Goal: Task Accomplishment & Management: Use online tool/utility

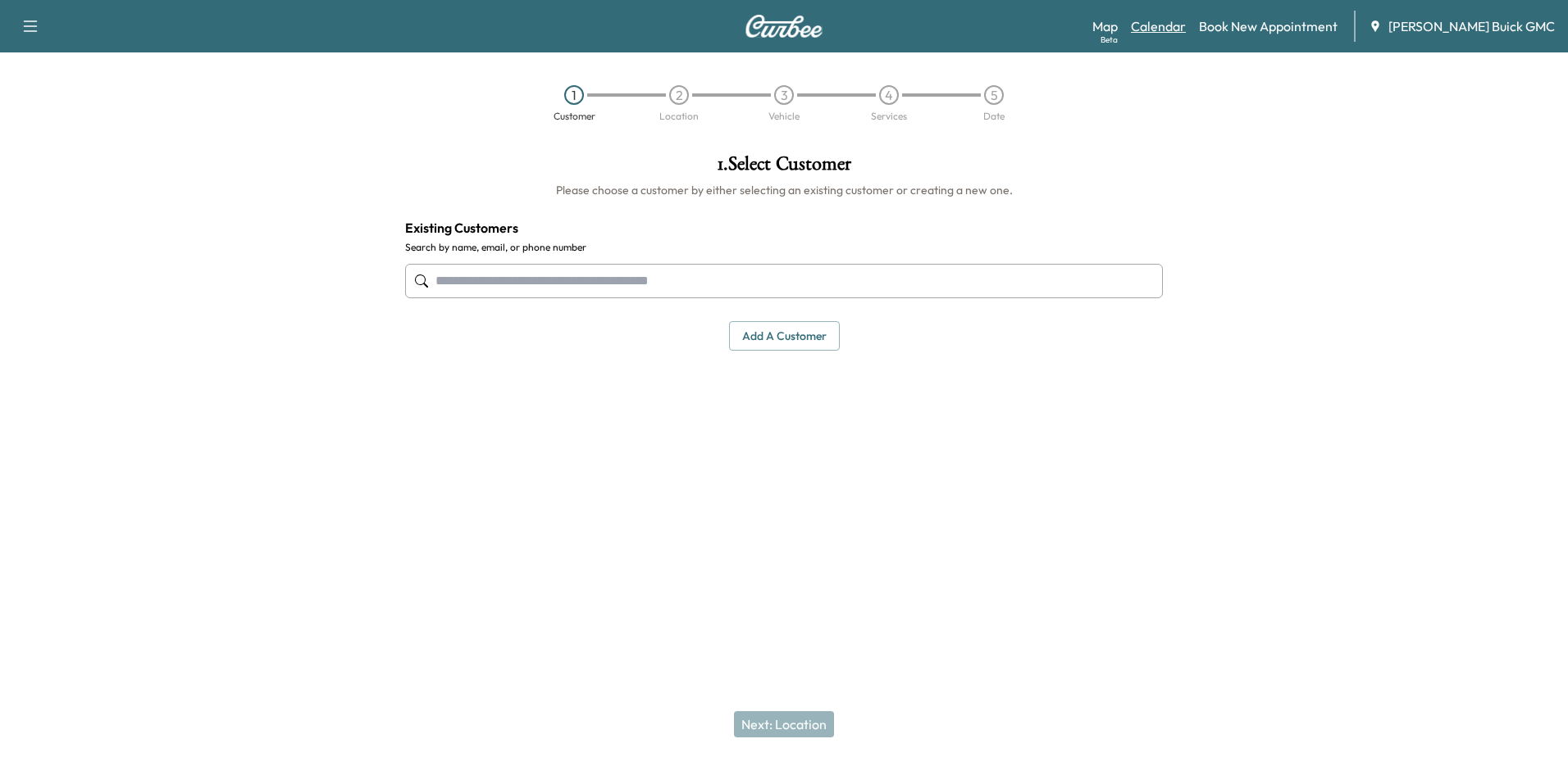
click at [1186, 24] on link "Calendar" at bounding box center [1158, 26] width 55 height 19
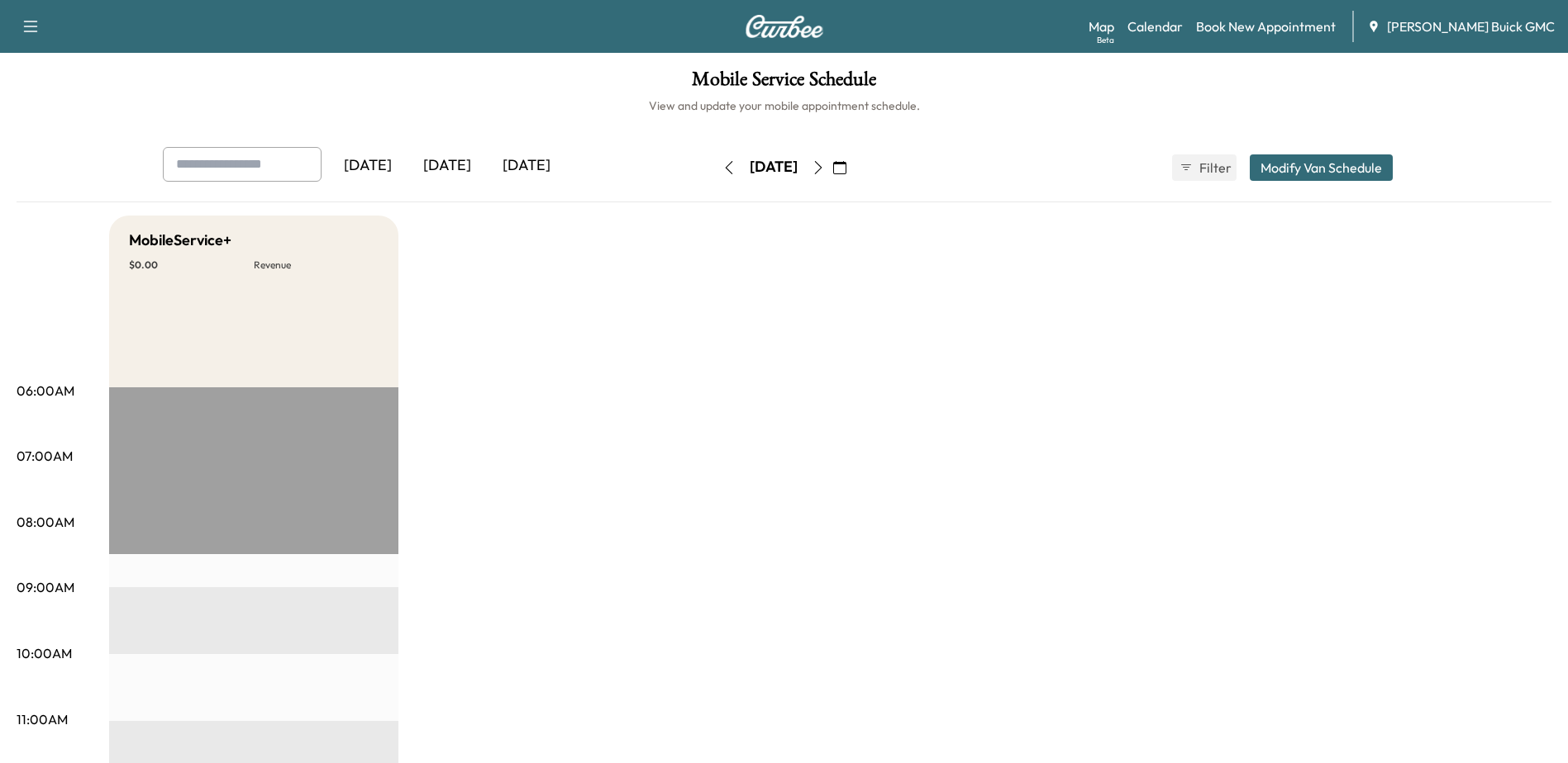
click at [566, 164] on div "[DATE]" at bounding box center [527, 166] width 79 height 38
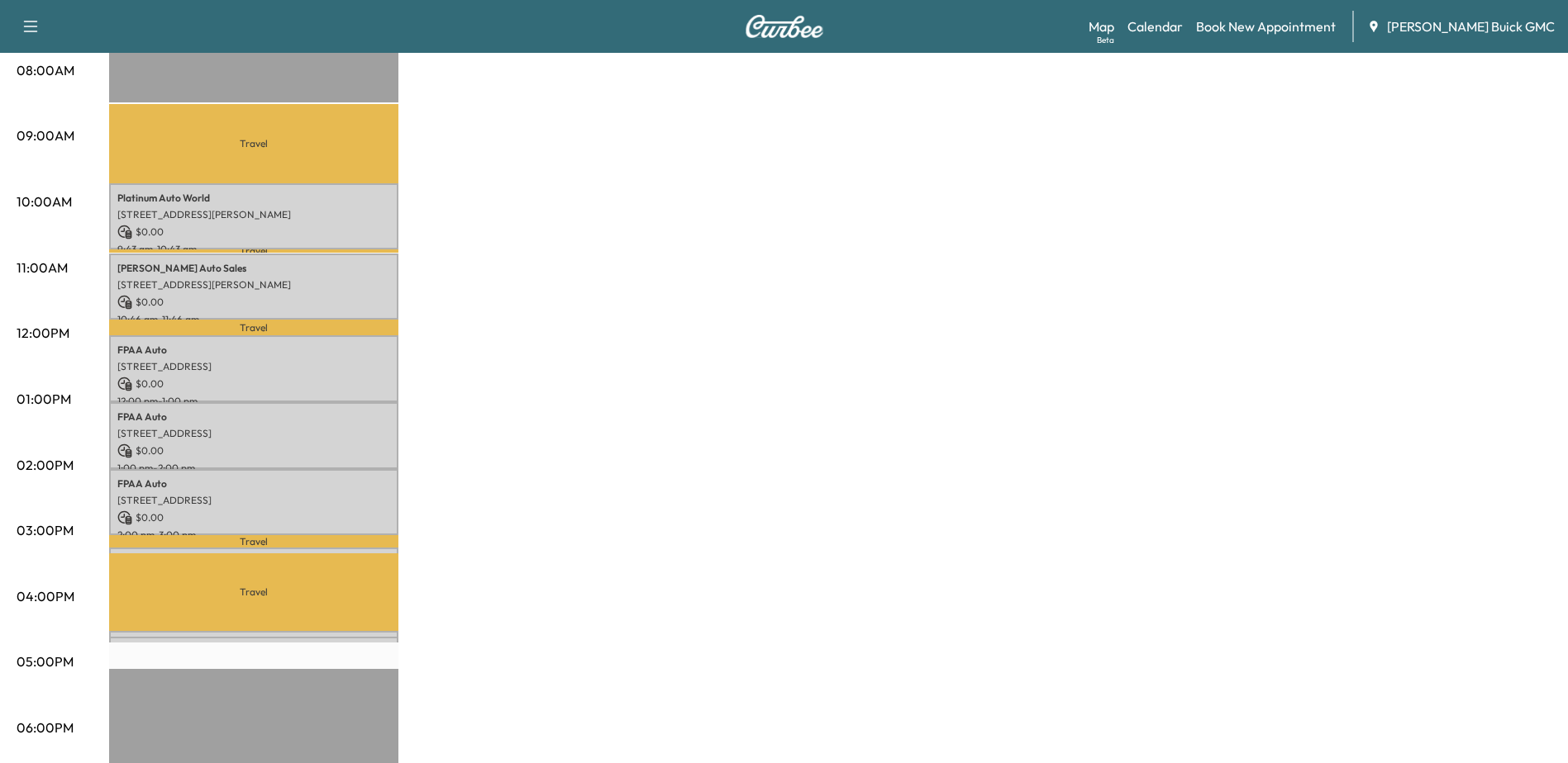
scroll to position [413, 0]
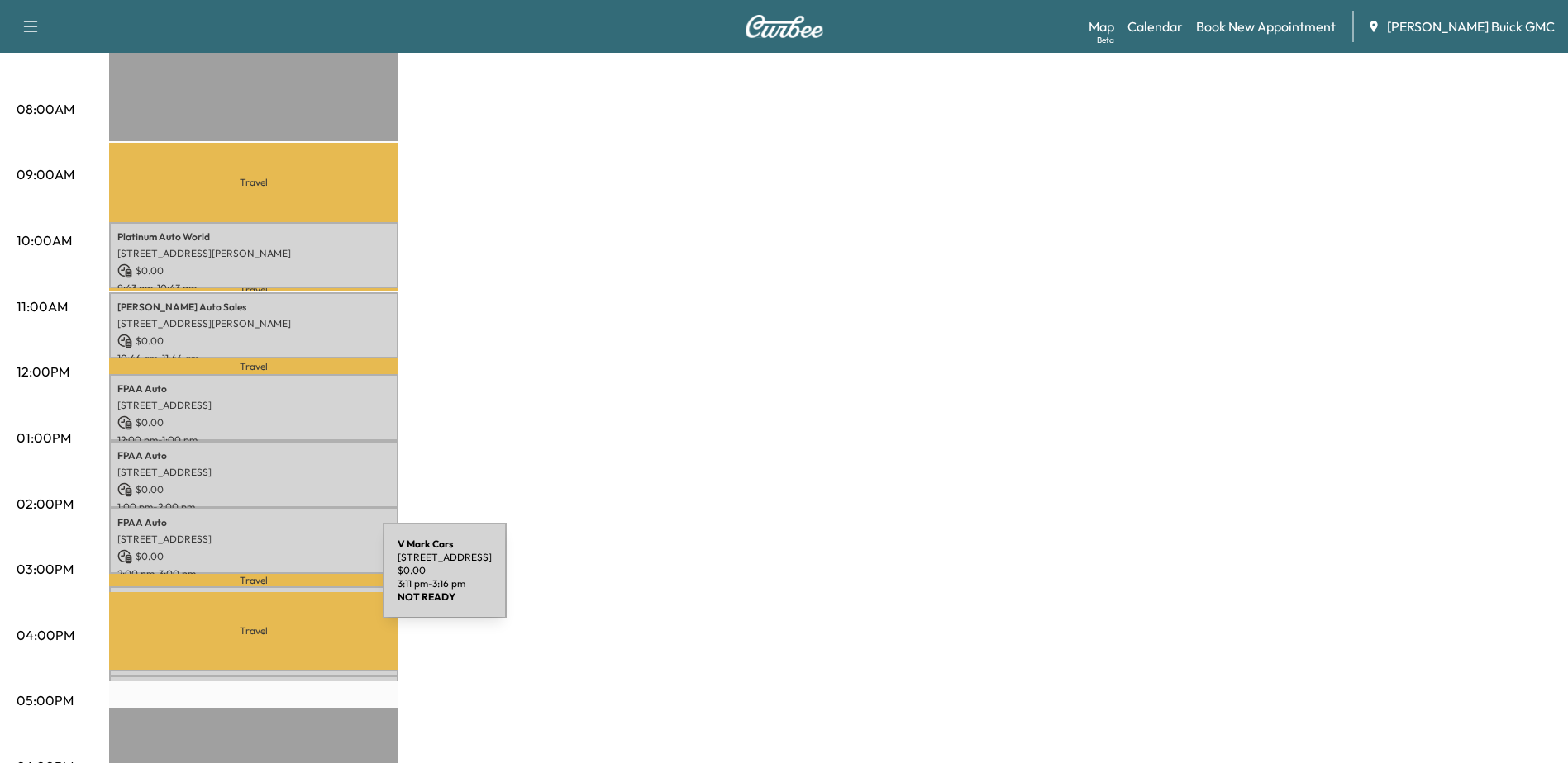
click at [260, 586] on div "V Mark Cars 106 Falcon Dr, Fredericksburg, VA 22408, USA $ 0.00 3:11 pm - 3:16 …" at bounding box center [254, 595] width 289 height 17
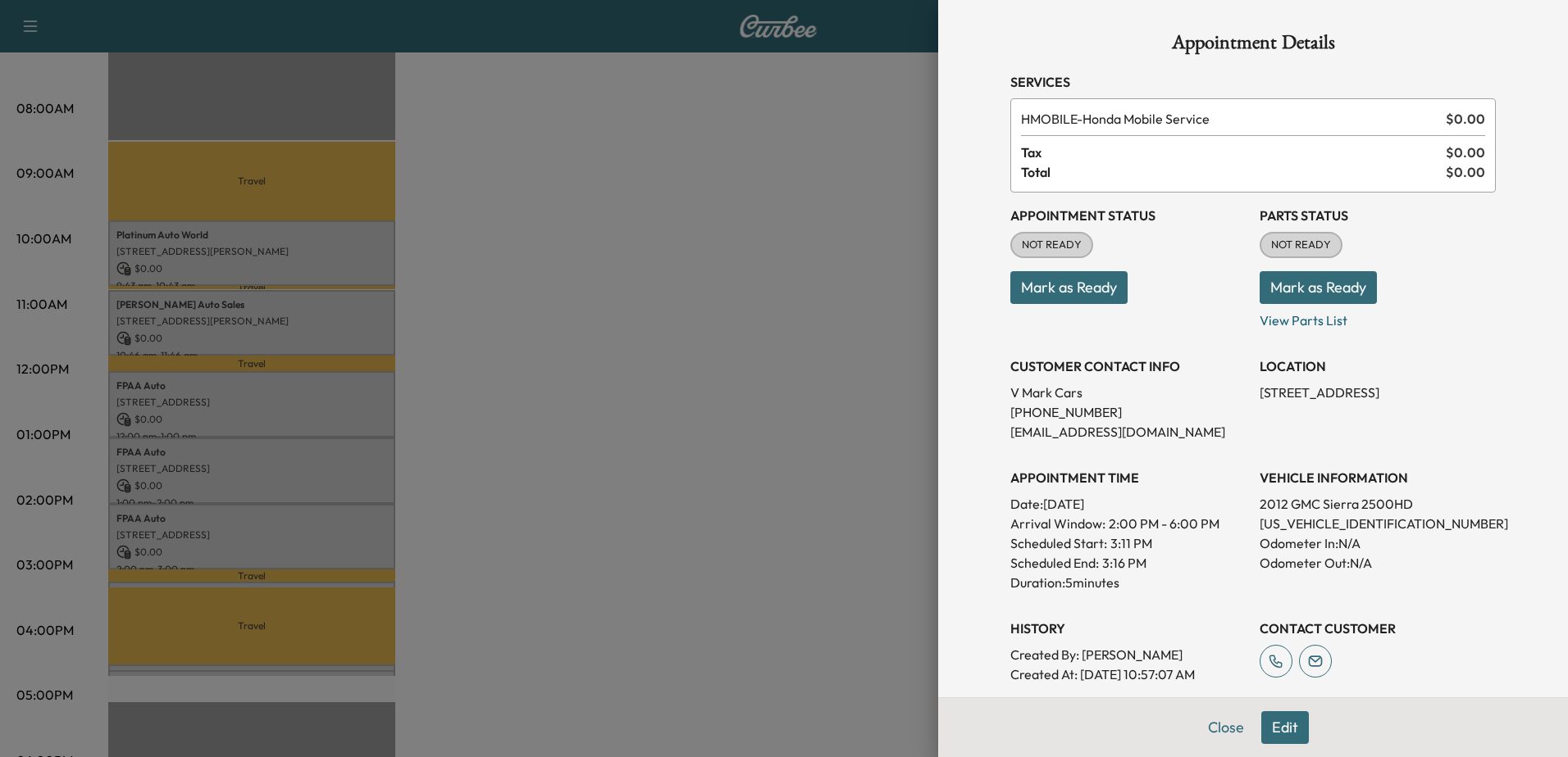
click at [247, 663] on div at bounding box center [784, 378] width 1568 height 757
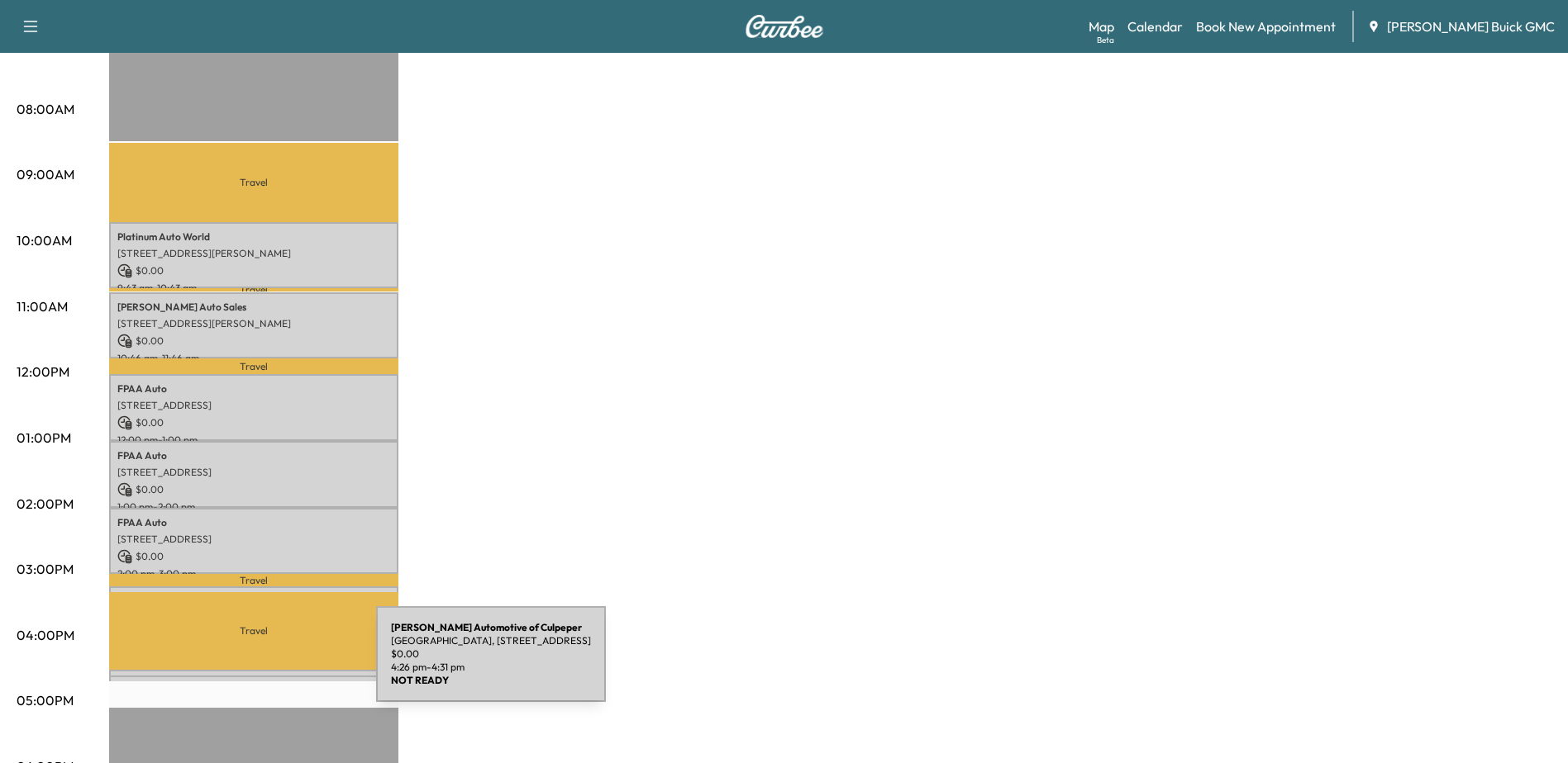
click at [252, 670] on div "Koons Automotive of Culpeper Historic District, 10660 Automotive Dr, Manassas, …" at bounding box center [254, 679] width 289 height 17
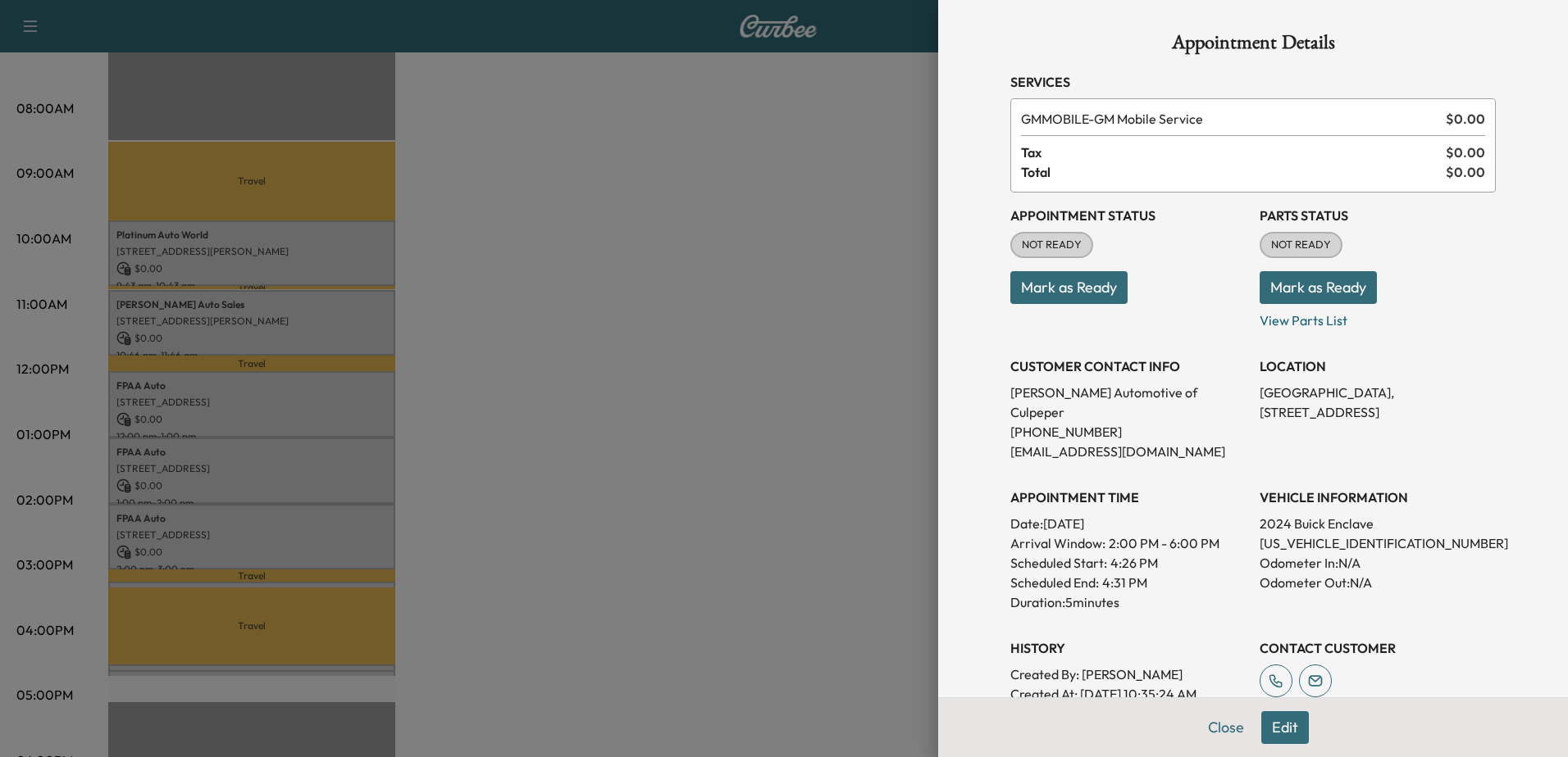
click at [520, 493] on div at bounding box center [784, 378] width 1568 height 757
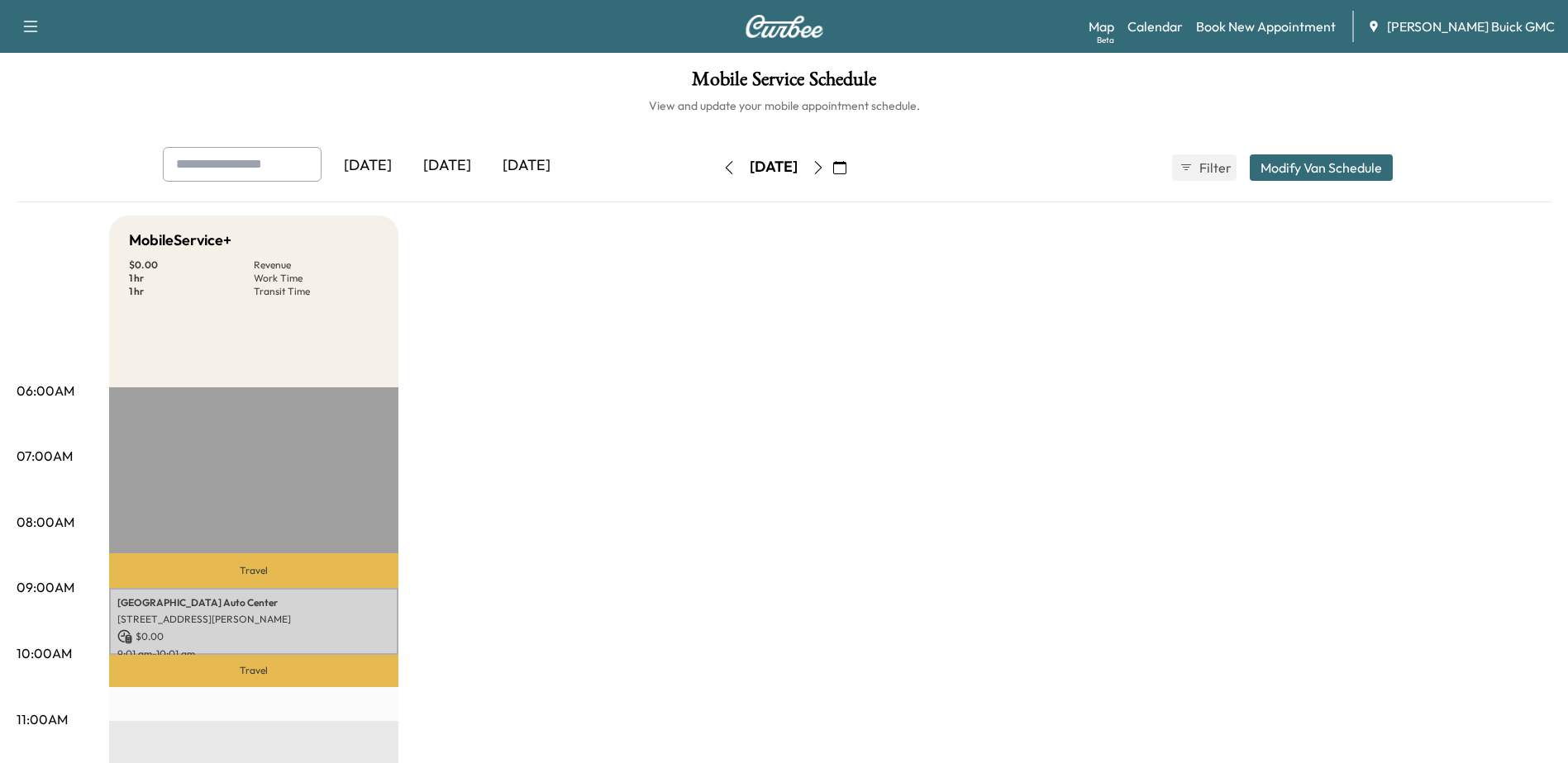
click at [540, 164] on div "[DATE]" at bounding box center [527, 166] width 79 height 38
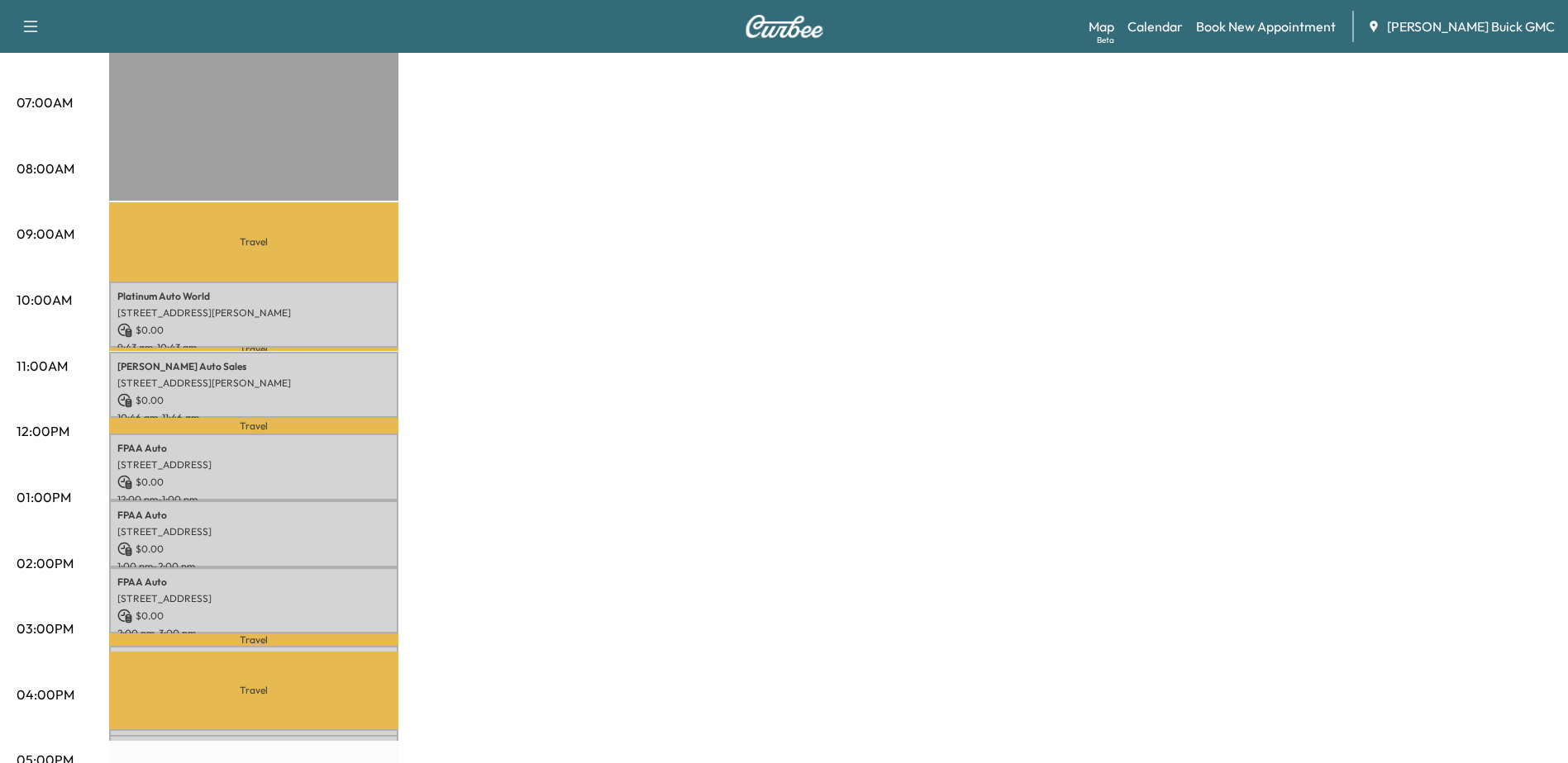
scroll to position [413, 0]
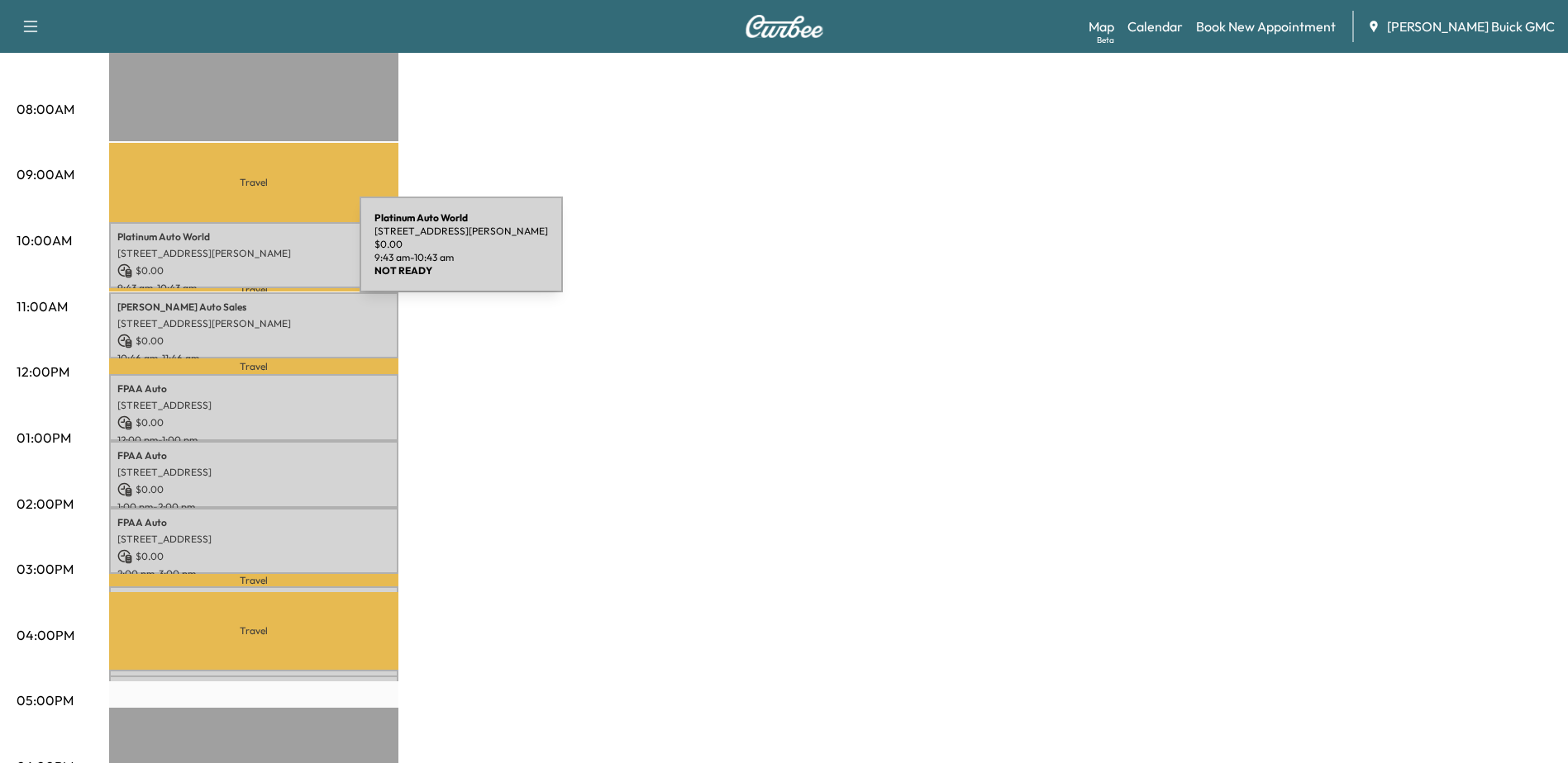
click at [236, 254] on p "[STREET_ADDRESS][PERSON_NAME]" at bounding box center [254, 253] width 273 height 14
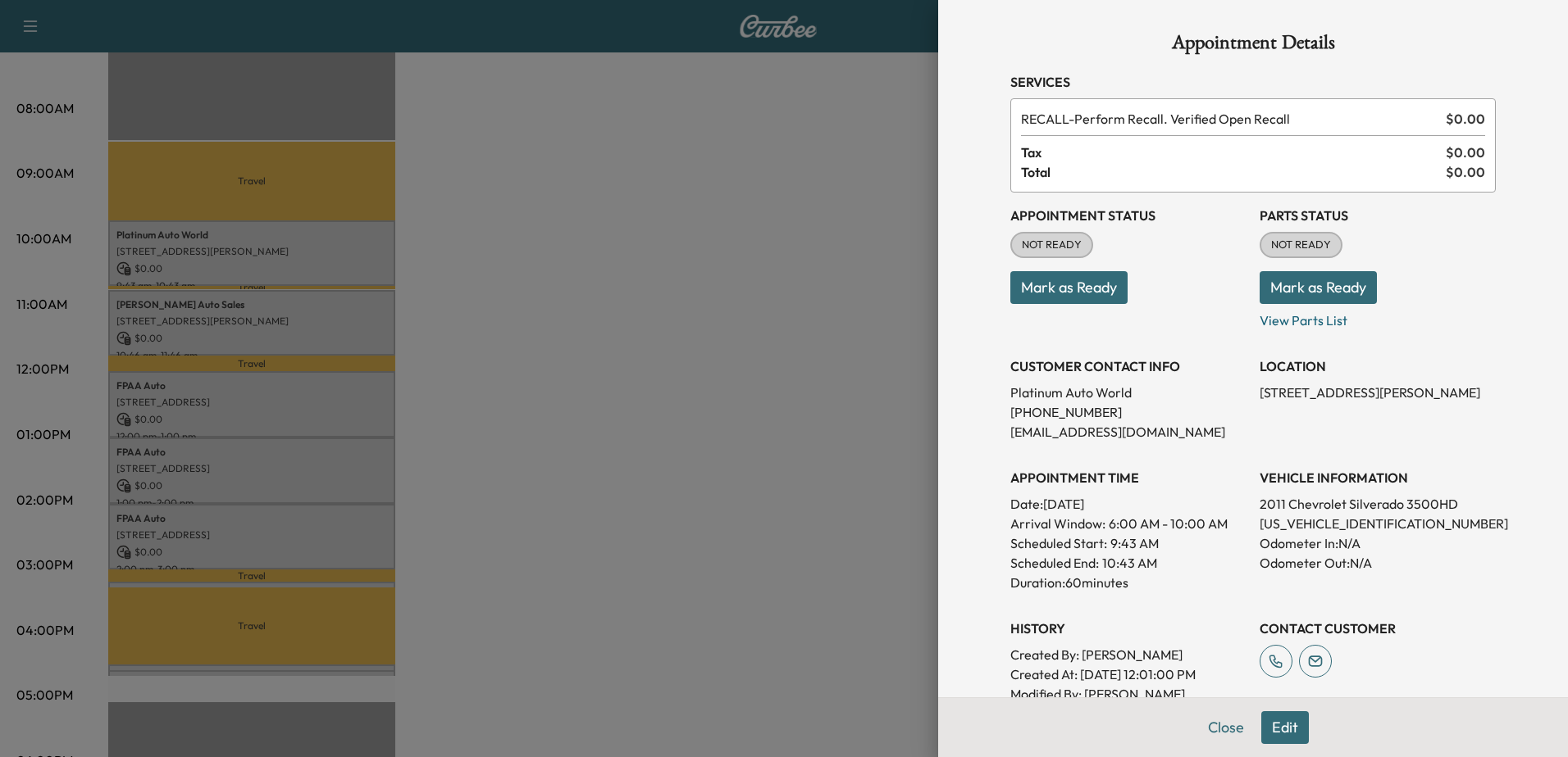
click at [309, 338] on div at bounding box center [784, 378] width 1568 height 757
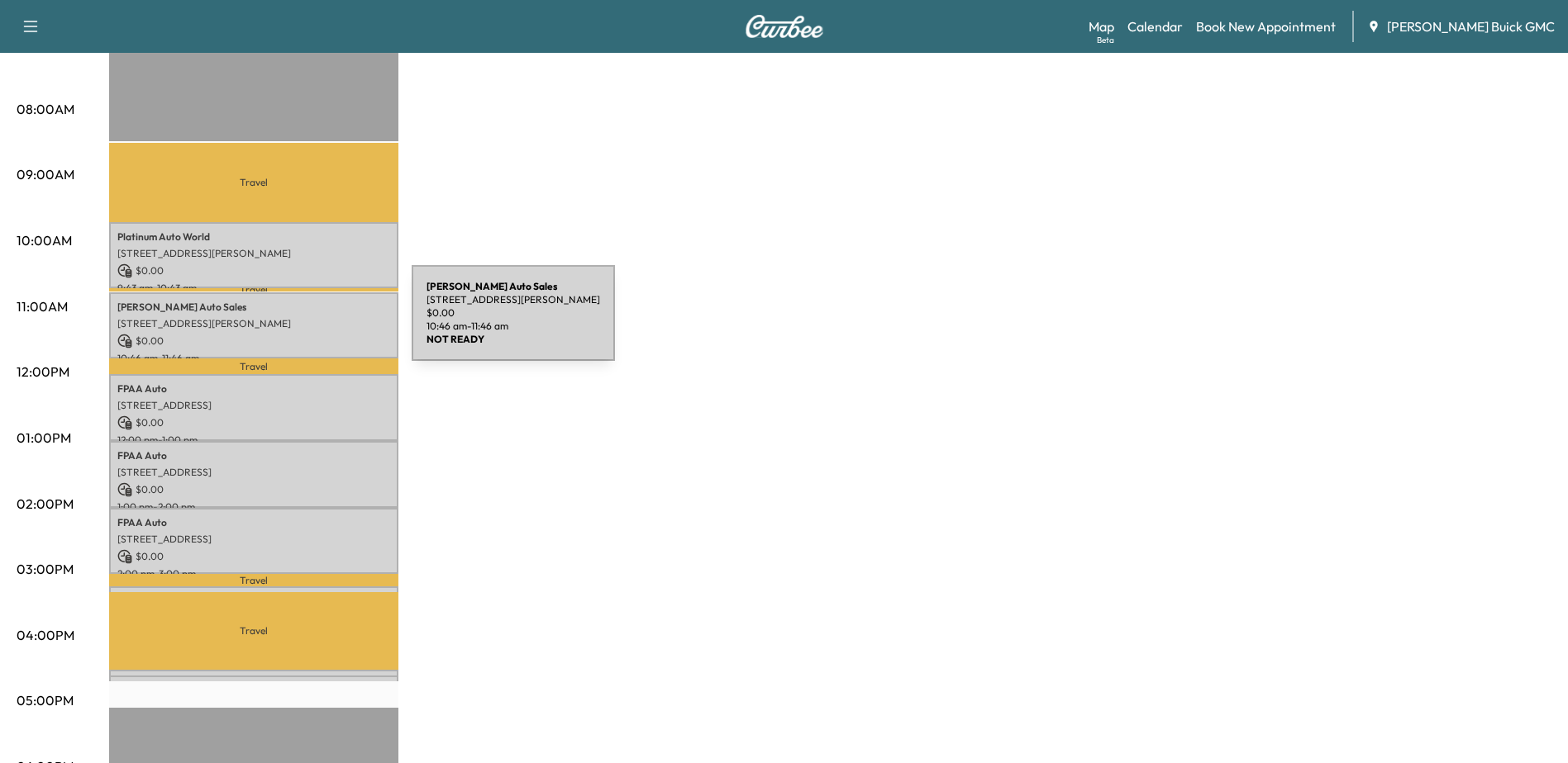
click at [287, 323] on p "[STREET_ADDRESS][PERSON_NAME]" at bounding box center [254, 324] width 273 height 14
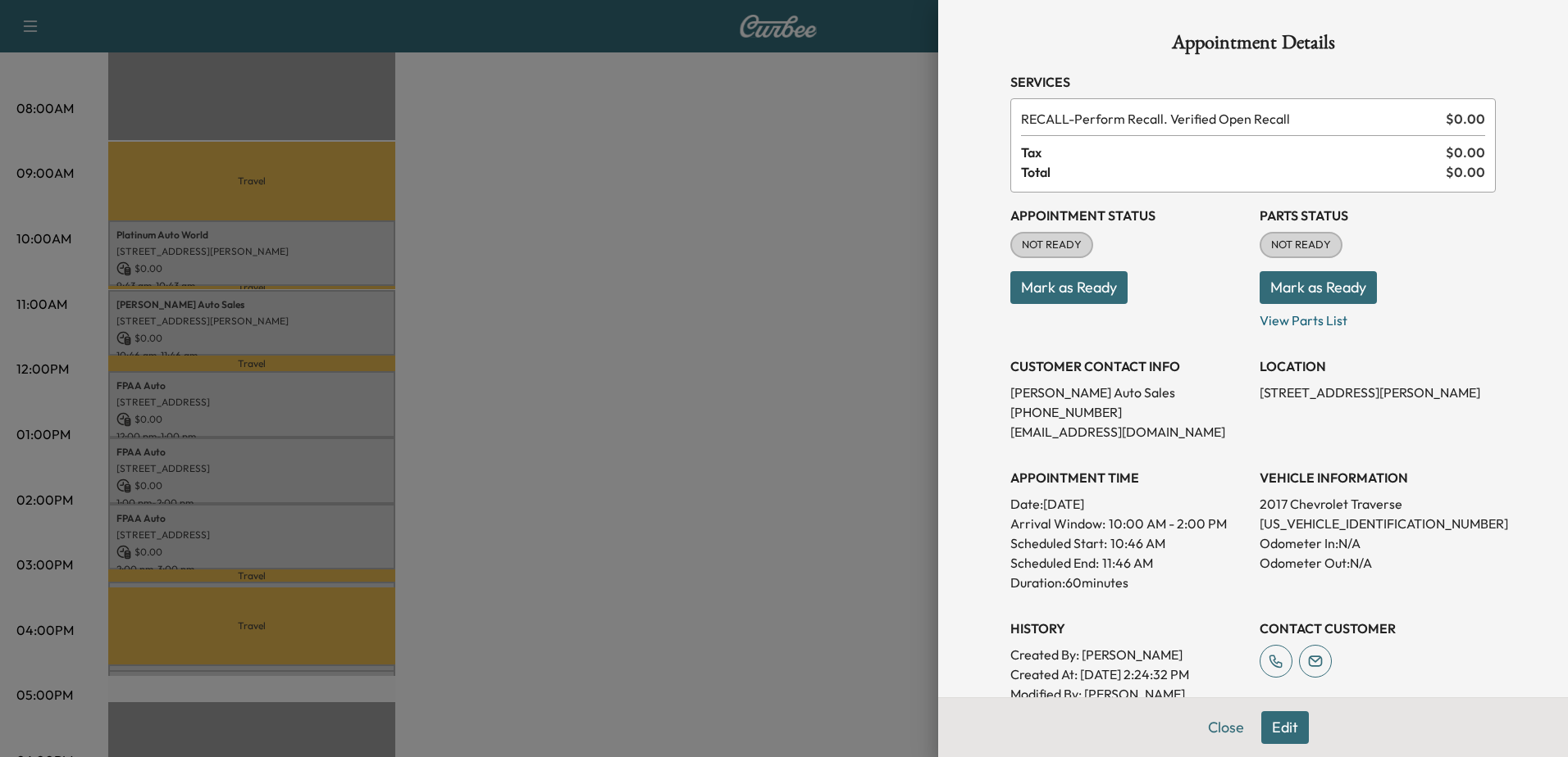
drag, startPoint x: 1167, startPoint y: 404, endPoint x: 1191, endPoint y: 472, distance: 72.1
click at [1167, 404] on p "[PHONE_NUMBER]" at bounding box center [1129, 412] width 236 height 19
click at [210, 468] on div at bounding box center [784, 378] width 1568 height 757
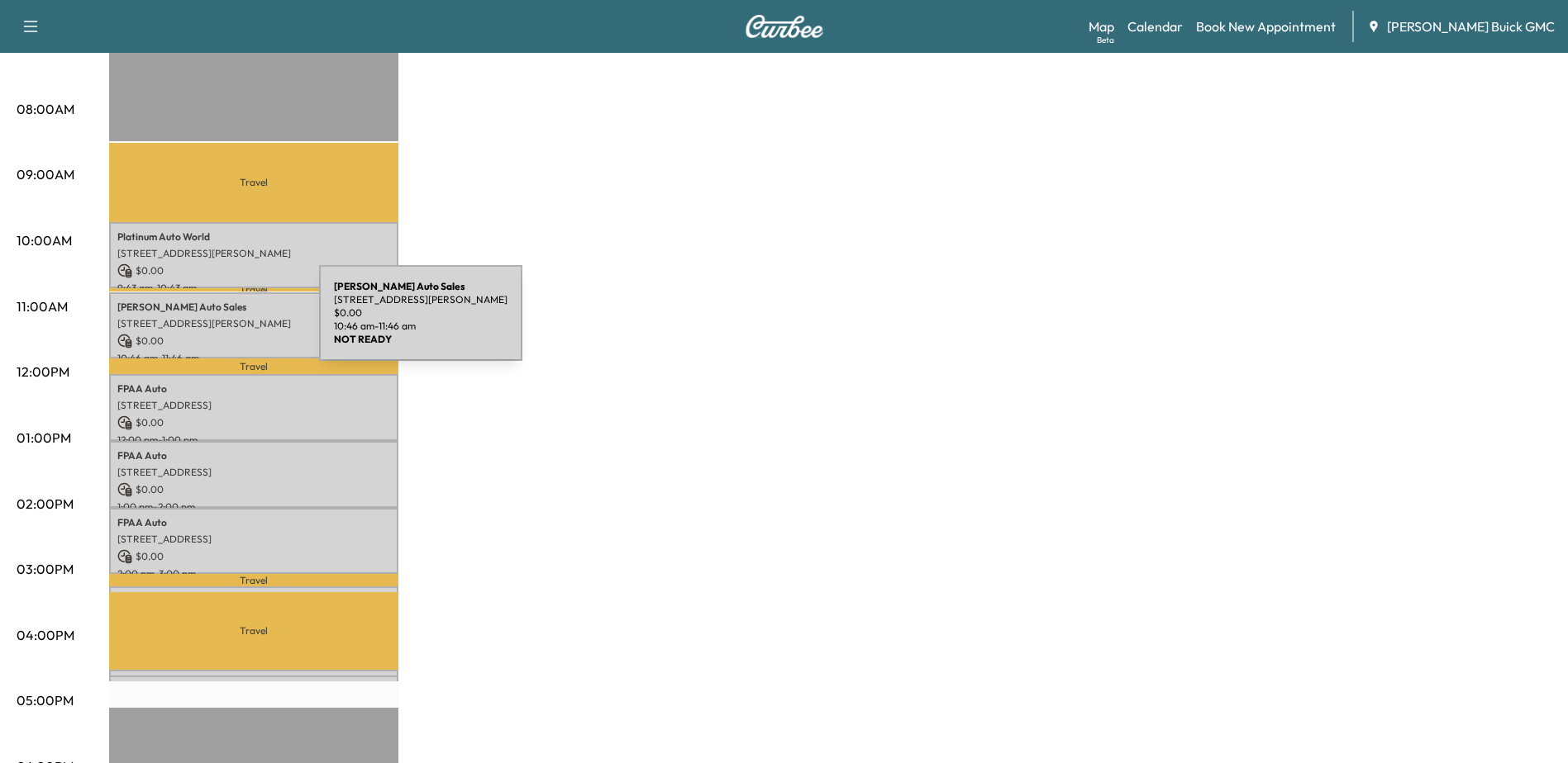
click at [192, 323] on p "[STREET_ADDRESS][PERSON_NAME]" at bounding box center [254, 324] width 273 height 14
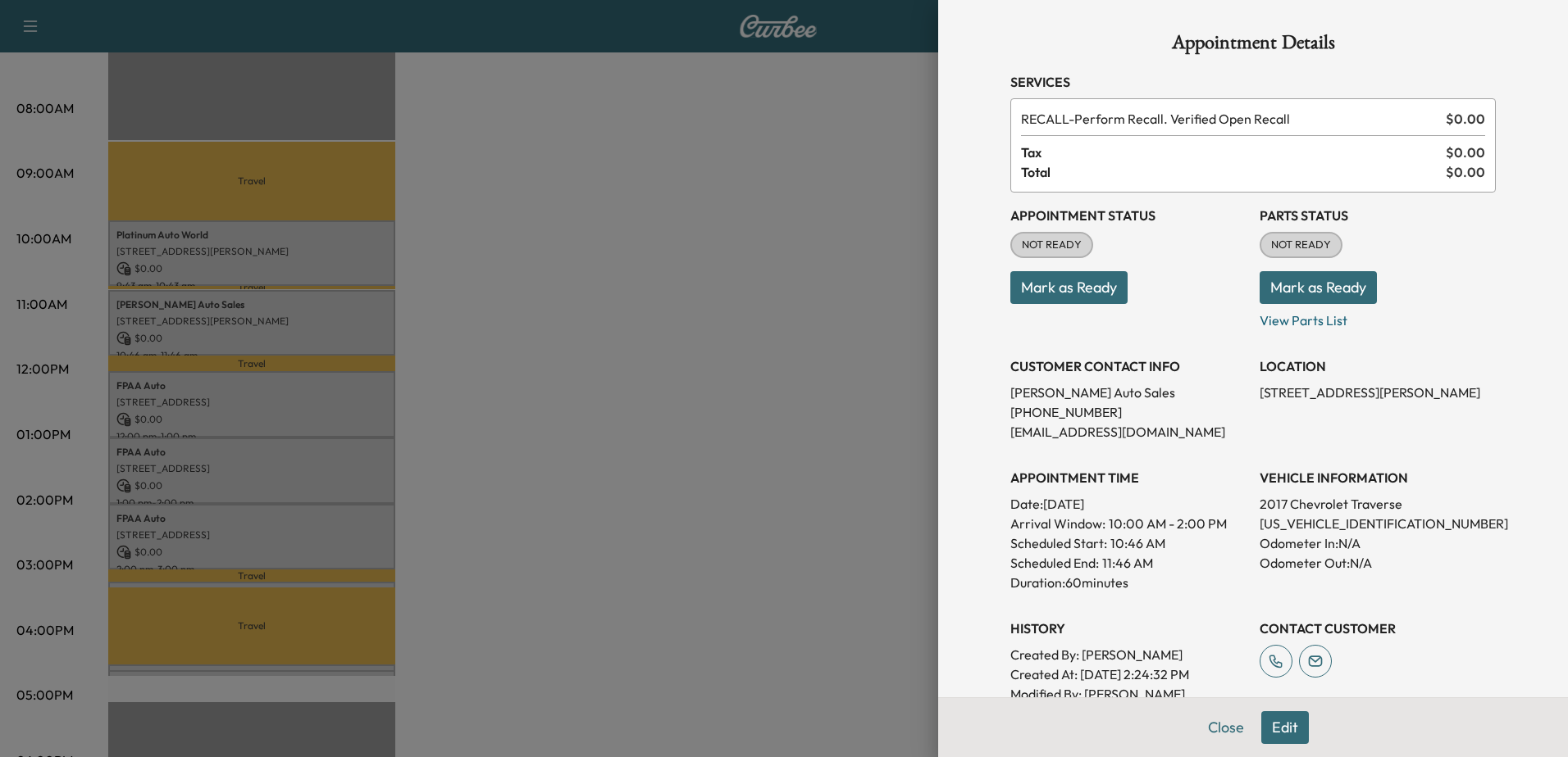
click at [1327, 526] on p "[US_VEHICLE_IDENTIFICATION_NUMBER]" at bounding box center [1378, 523] width 236 height 19
copy p "[US_VEHICLE_IDENTIFICATION_NUMBER]"
click at [795, 451] on div at bounding box center [784, 378] width 1568 height 757
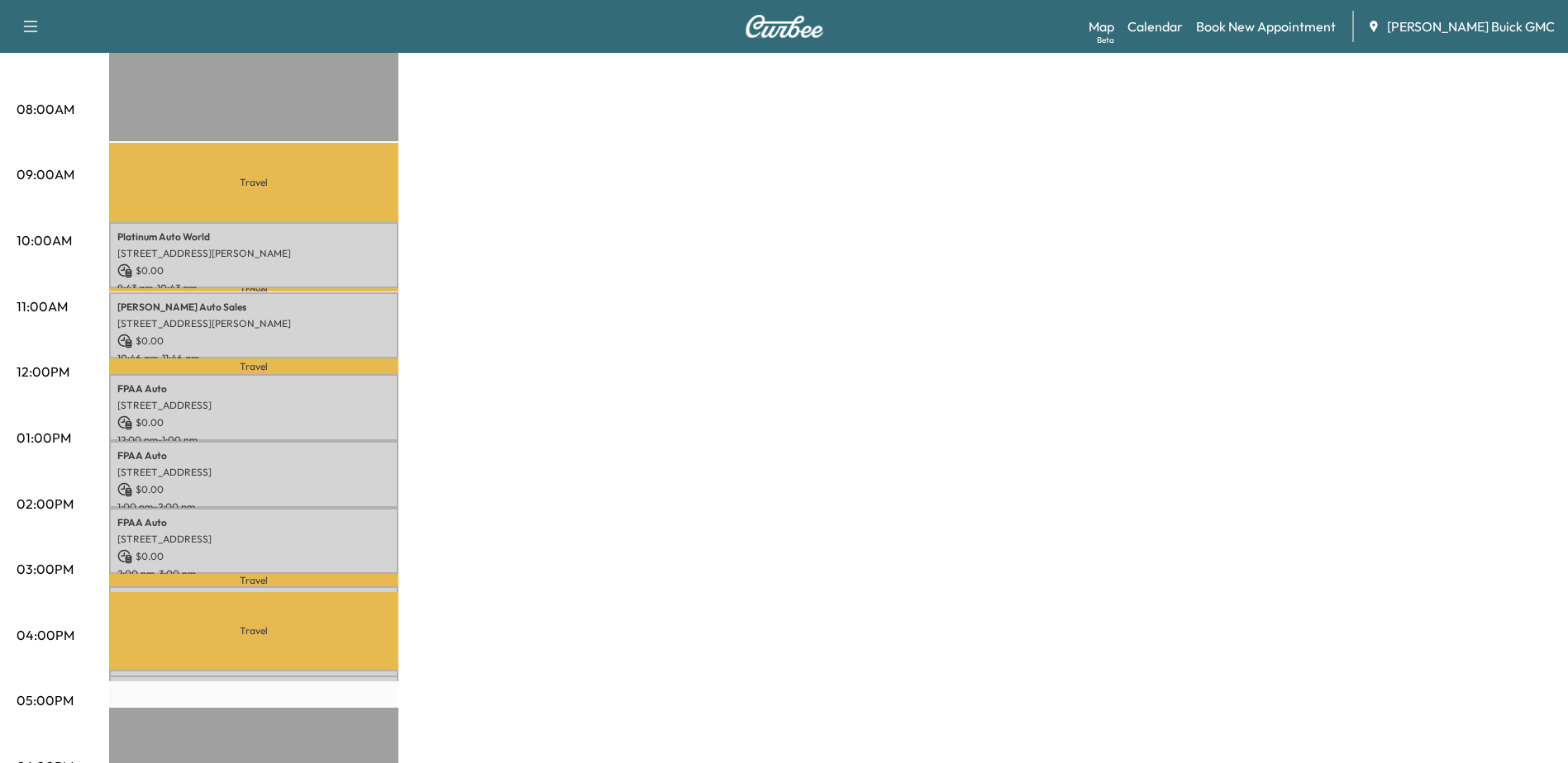
drag, startPoint x: 1270, startPoint y: 308, endPoint x: 1198, endPoint y: 281, distance: 76.9
click at [1270, 307] on div "MobileService+ $ 0.00 Revenue 5 hr 15 min Work Time 2 hr 49 min Transit Time Tr…" at bounding box center [830, 422] width 1442 height 1240
